Goal: Information Seeking & Learning: Learn about a topic

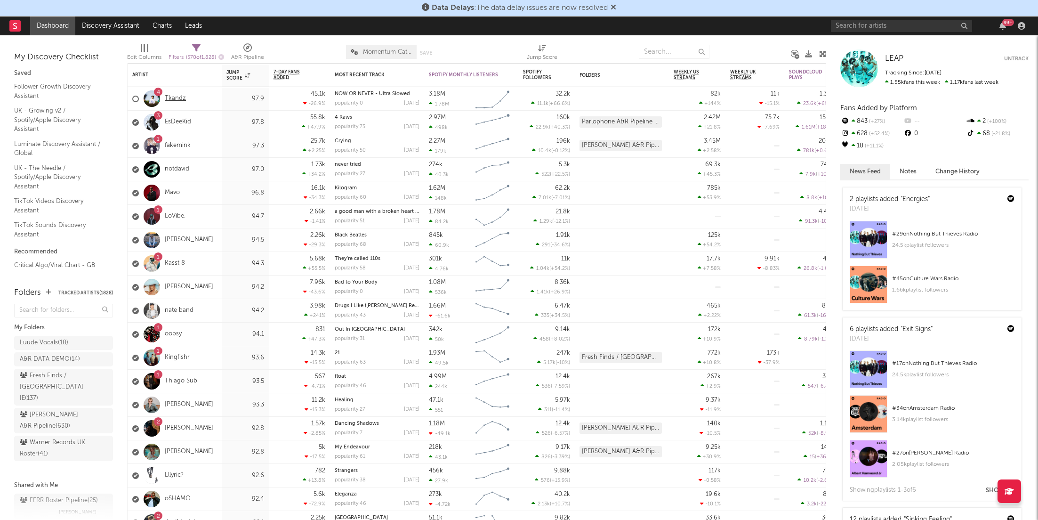
click at [170, 98] on link "Tkandz" at bounding box center [175, 99] width 21 height 8
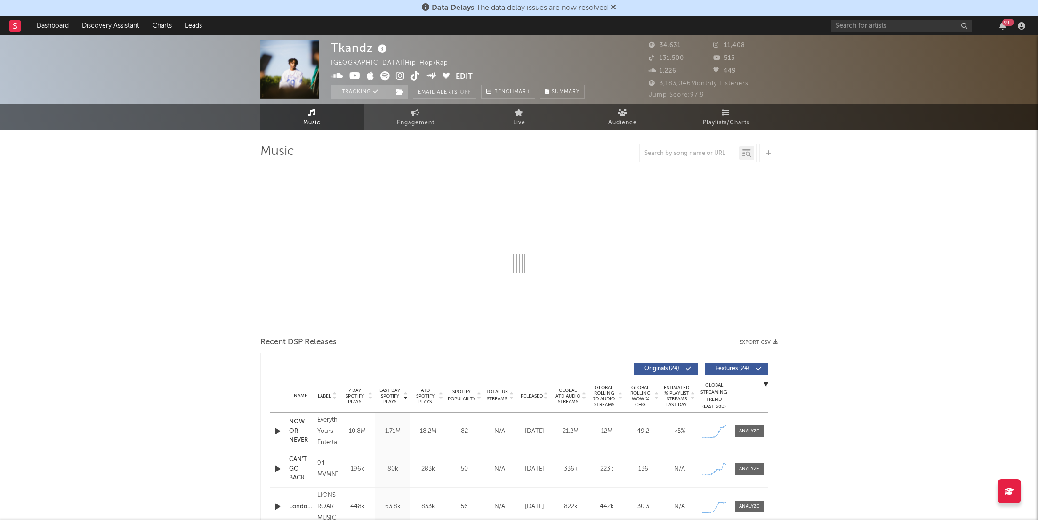
select select "6m"
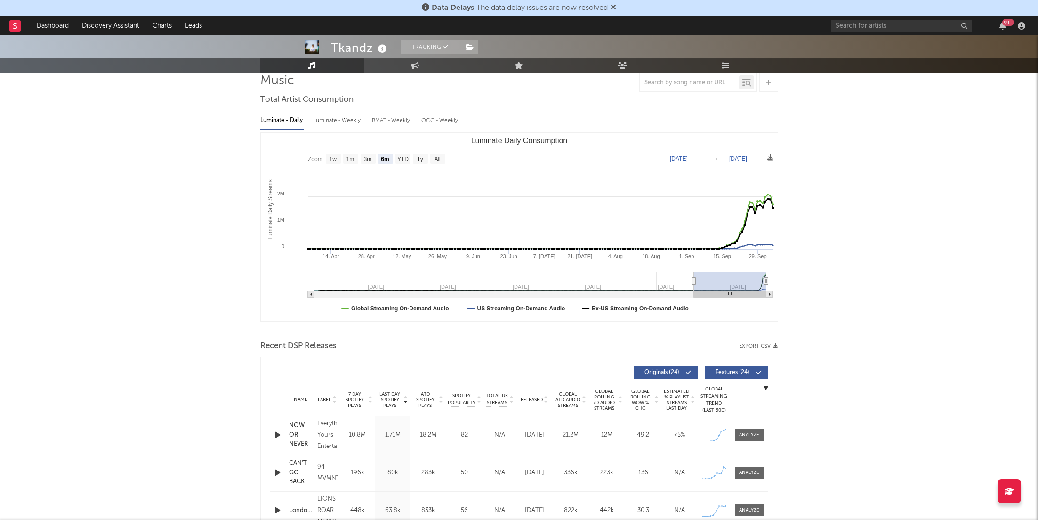
scroll to position [77, 0]
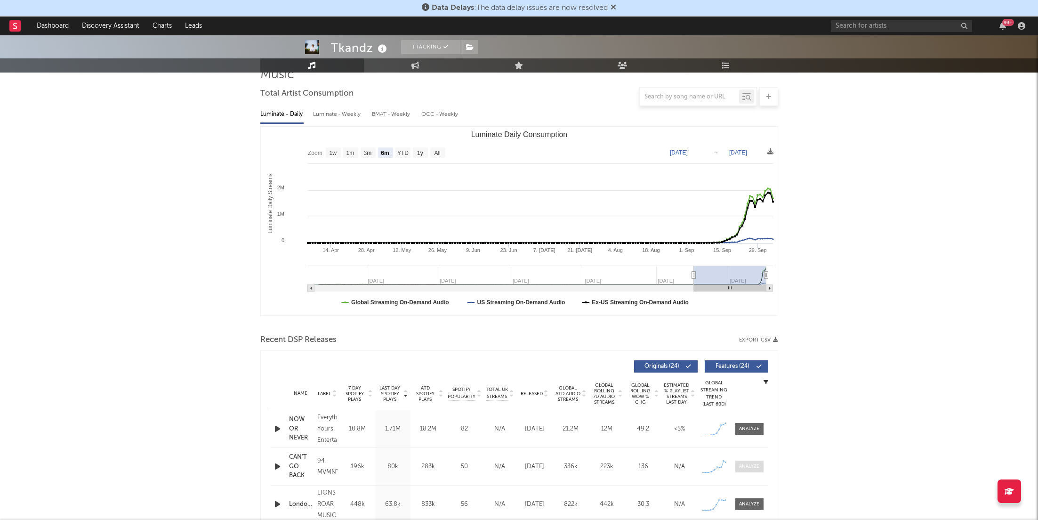
click at [747, 466] on div at bounding box center [749, 466] width 20 height 7
select select "1w"
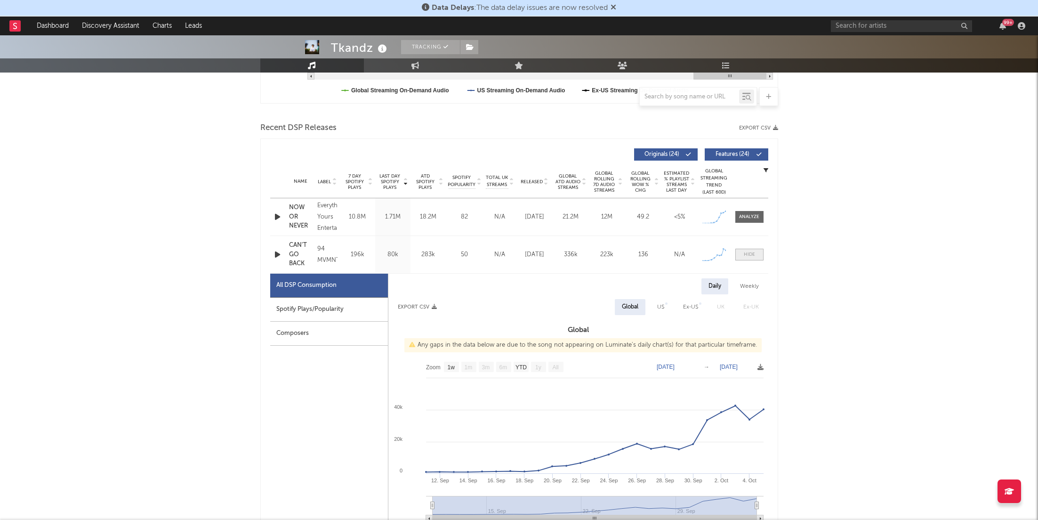
scroll to position [340, 0]
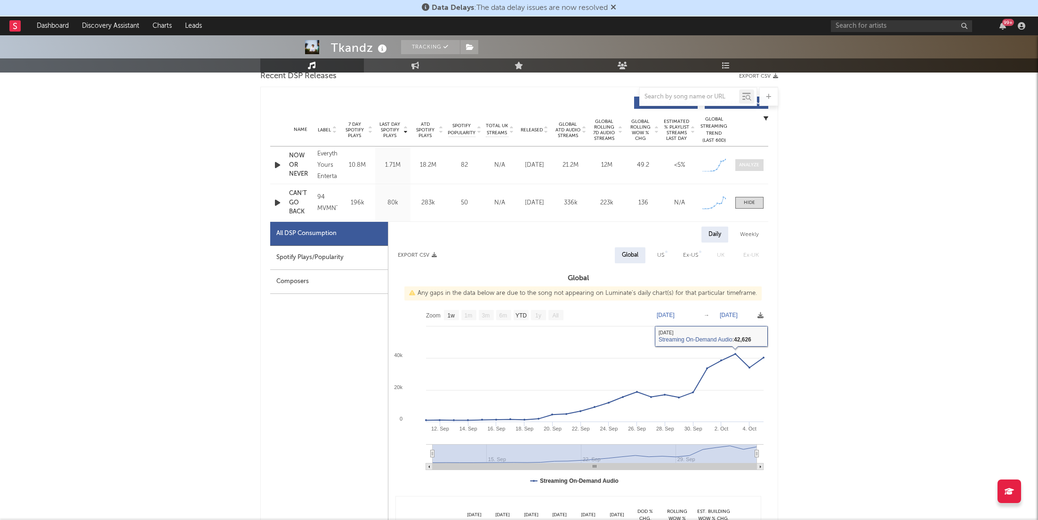
click at [751, 169] on span at bounding box center [749, 165] width 28 height 12
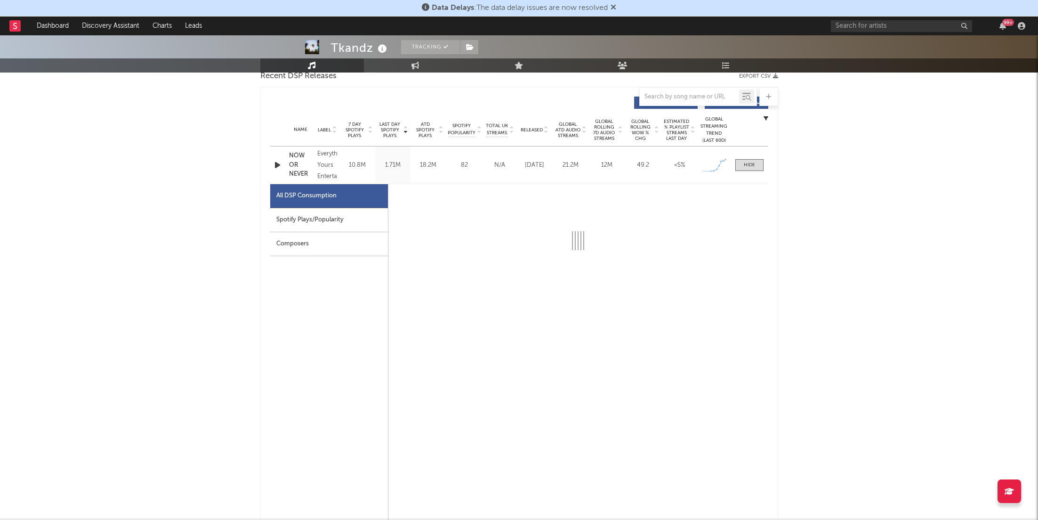
select select "1w"
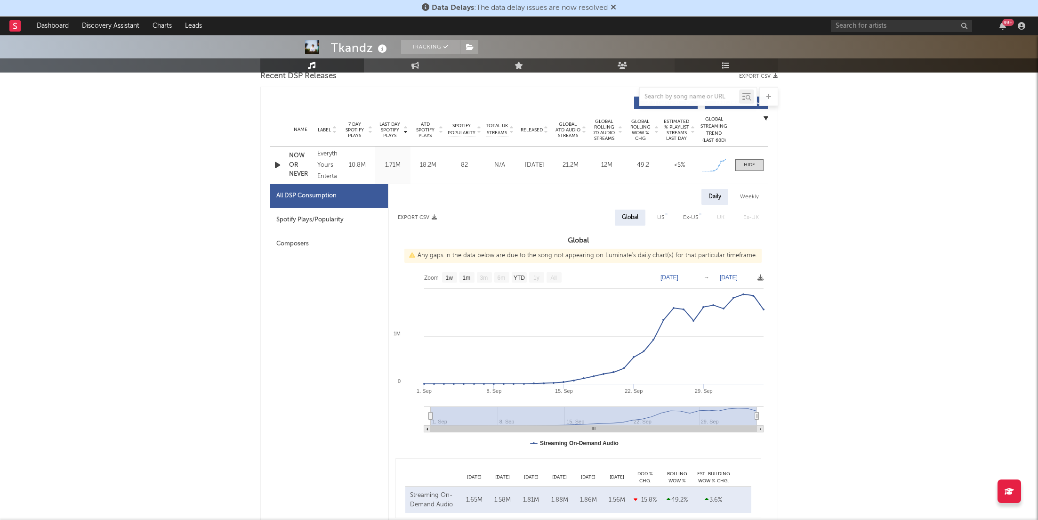
click at [722, 58] on link "Playlists/Charts" at bounding box center [726, 65] width 104 height 14
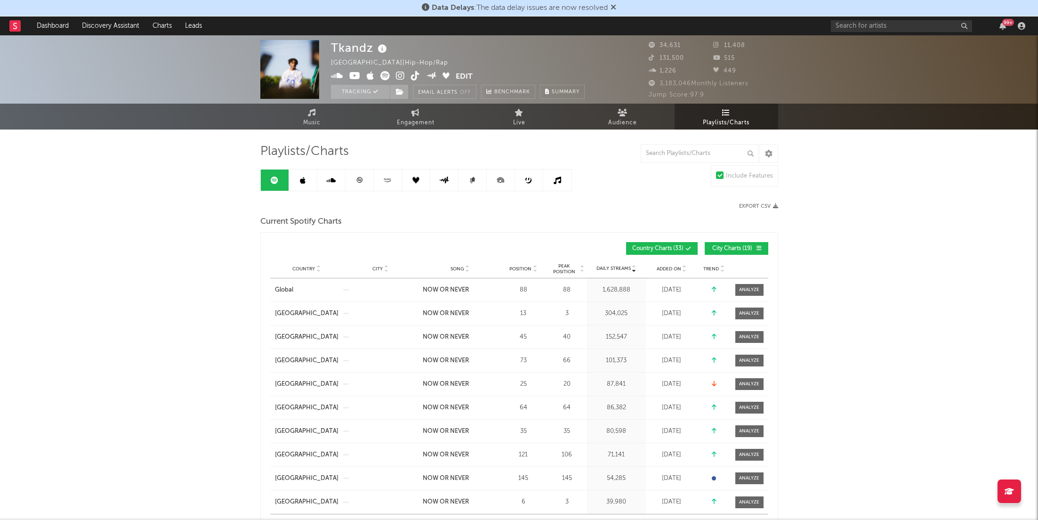
click at [749, 297] on div "Country Global City Song NOW OR NEVER Position 88 Peak Position 88 Estimated Da…" at bounding box center [519, 289] width 498 height 23
click at [752, 282] on div "Country Global City Song NOW OR NEVER Position 88 Peak Position 88 Estimated Da…" at bounding box center [519, 289] width 498 height 23
click at [752, 290] on div at bounding box center [749, 289] width 20 height 7
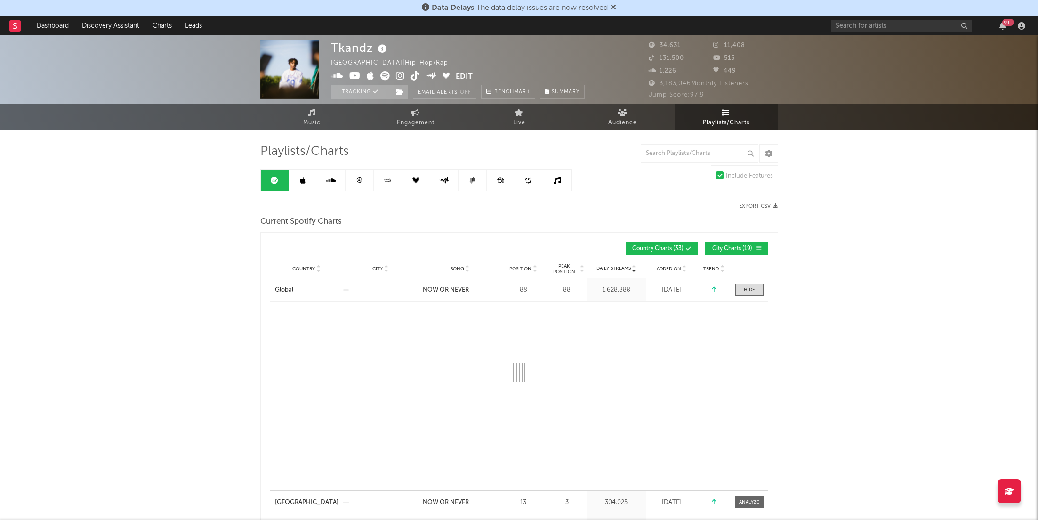
select select "1w"
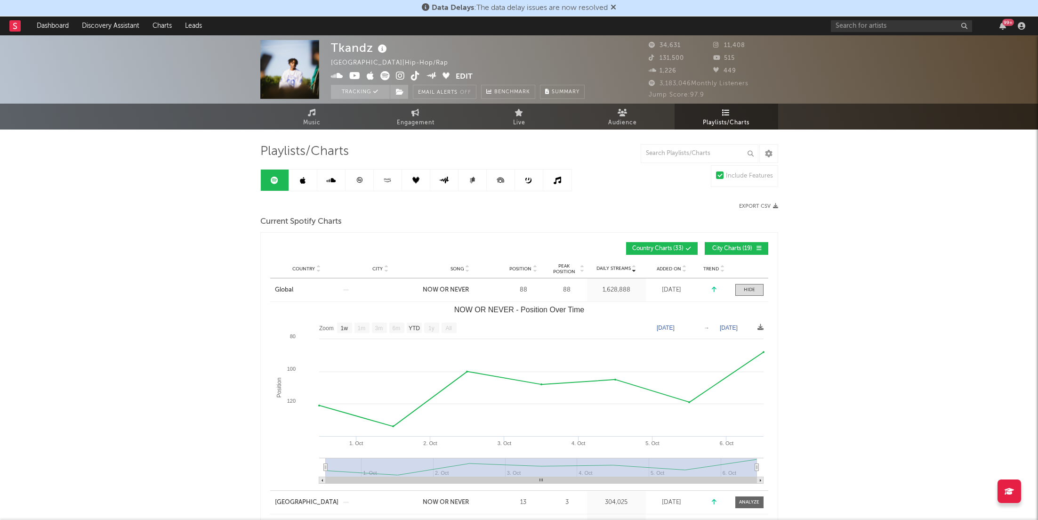
click at [350, 177] on link at bounding box center [359, 179] width 28 height 21
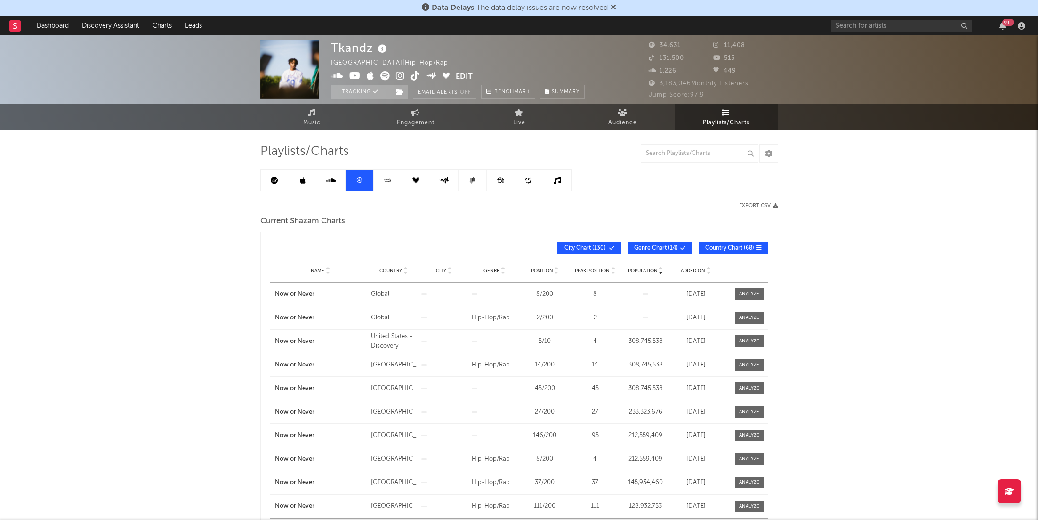
click at [1000, 19] on div "99 +" at bounding box center [930, 25] width 198 height 19
click at [1000, 21] on div "99 +" at bounding box center [930, 25] width 198 height 19
click at [1005, 29] on icon "button" at bounding box center [1002, 26] width 7 height 8
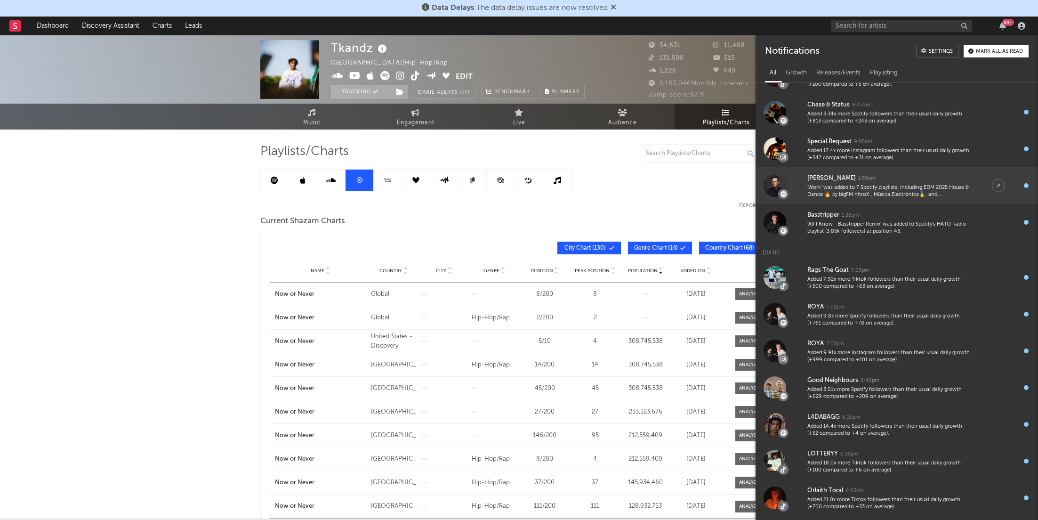
scroll to position [82, 0]
